Goal: Information Seeking & Learning: Learn about a topic

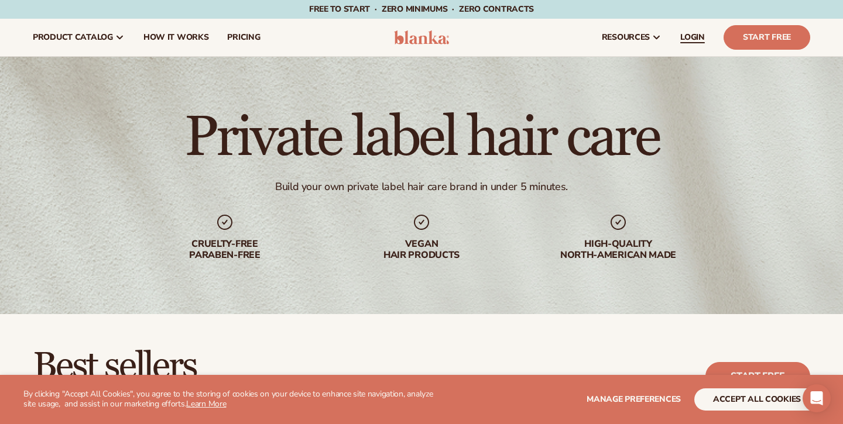
click at [696, 34] on span "LOGIN" at bounding box center [692, 37] width 25 height 9
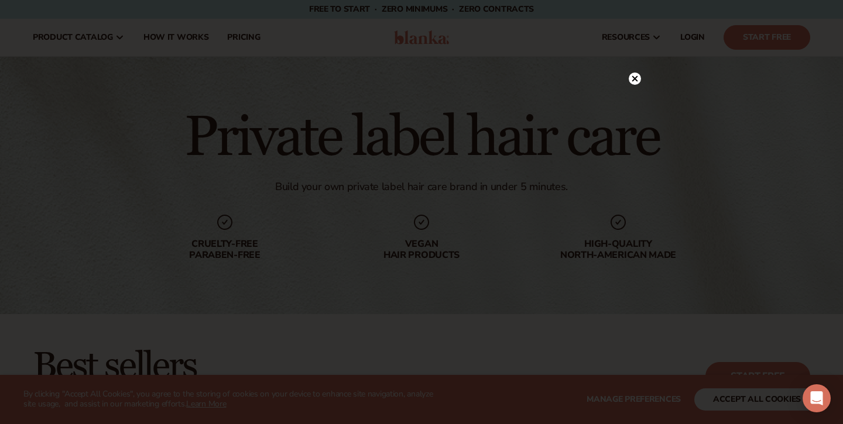
click at [632, 82] on circle at bounding box center [635, 79] width 12 height 12
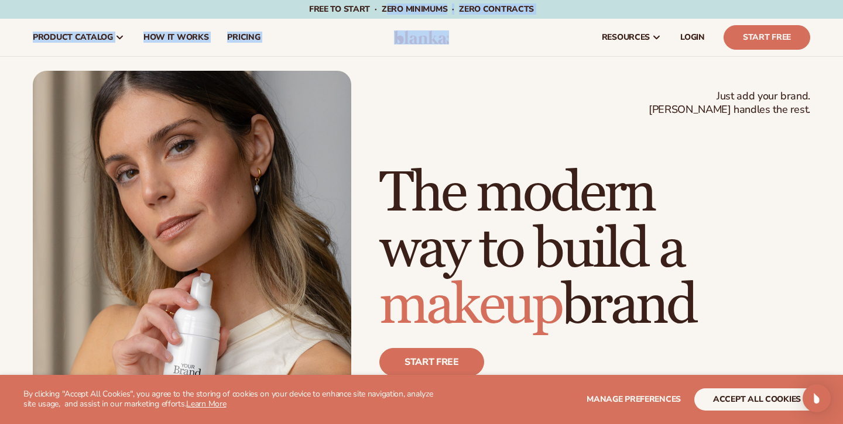
drag, startPoint x: 389, startPoint y: 6, endPoint x: 480, endPoint y: 50, distance: 101.3
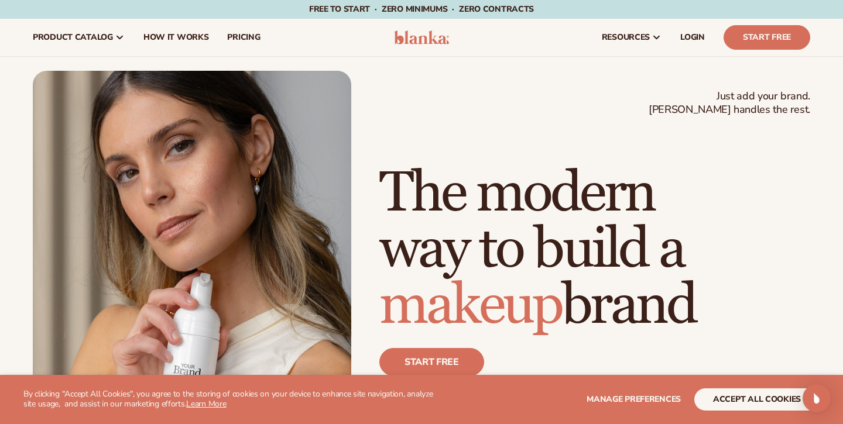
click at [480, 96] on div "Just add your brand. Blanka handles the rest. beauty,skin care,wellness,makeup …" at bounding box center [422, 272] width 778 height 402
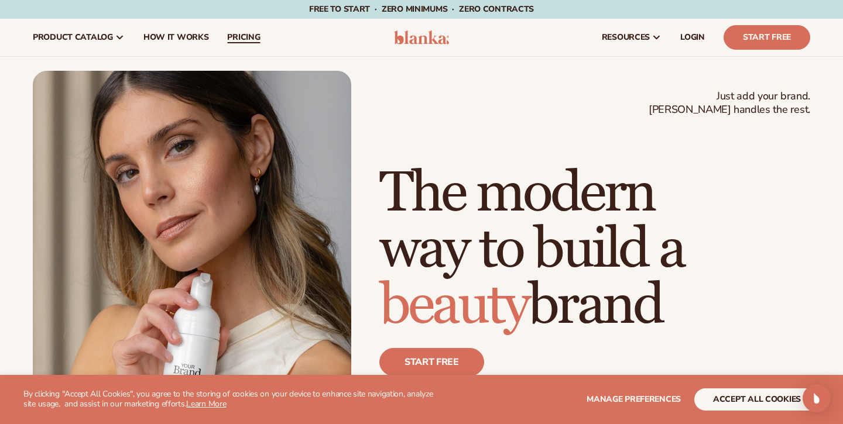
click at [245, 31] on link "pricing" at bounding box center [244, 37] width 52 height 37
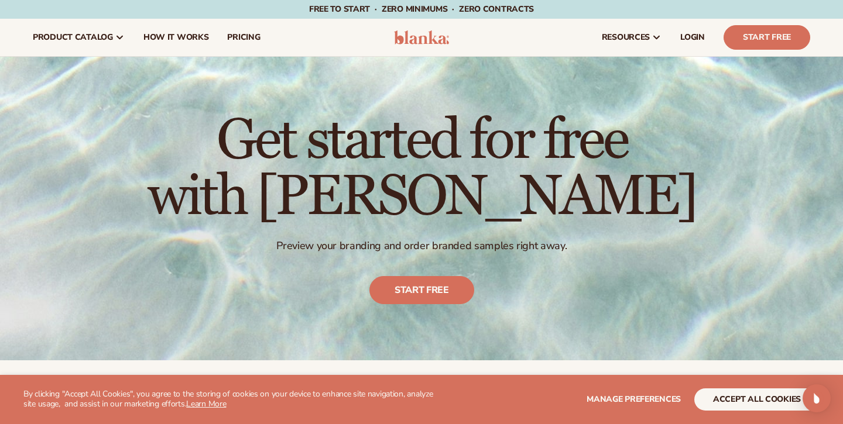
drag, startPoint x: 347, startPoint y: 159, endPoint x: 457, endPoint y: 230, distance: 130.6
click at [457, 225] on h1 "Get started for free with [PERSON_NAME]" at bounding box center [422, 169] width 549 height 112
click at [456, 201] on h1 "Get started for free with Blanka" at bounding box center [422, 169] width 549 height 112
